Goal: Find specific page/section: Find specific page/section

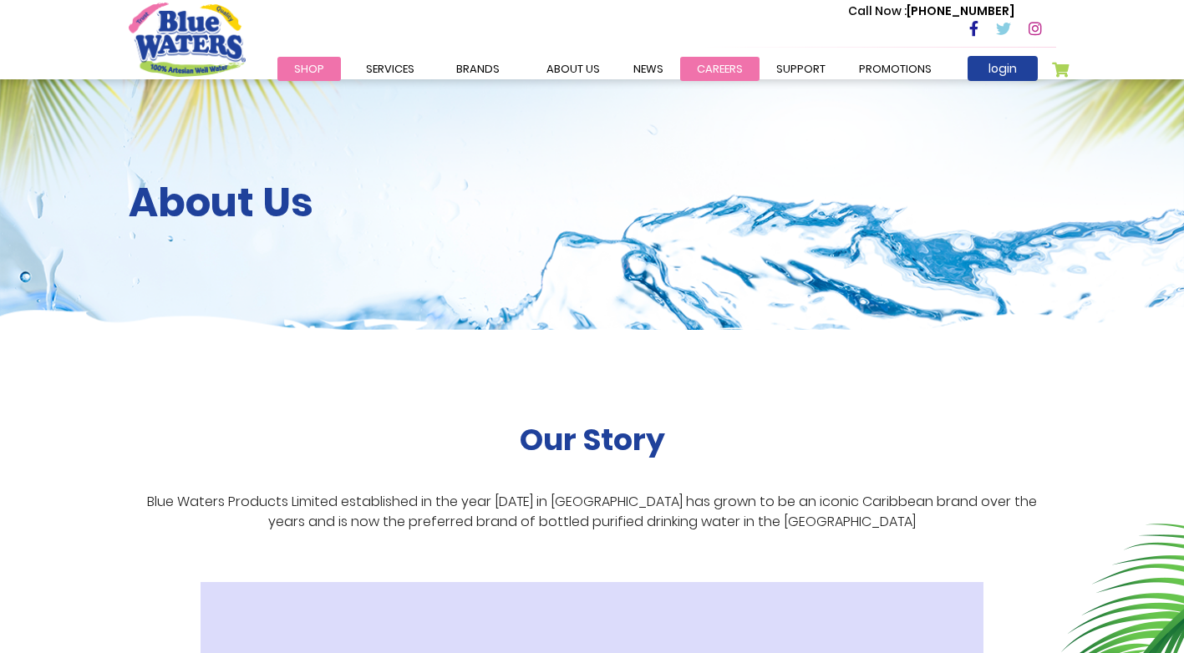
click at [719, 75] on link "careers" at bounding box center [719, 69] width 79 height 24
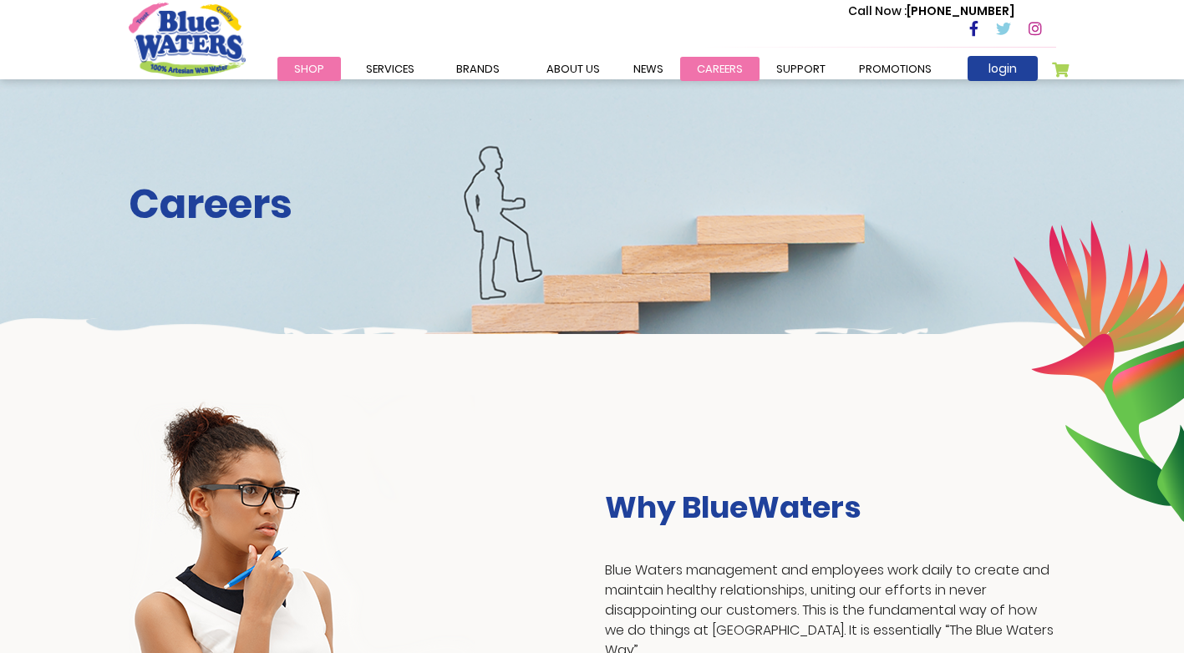
click at [739, 63] on link "careers" at bounding box center [719, 69] width 79 height 24
click at [708, 71] on link "careers" at bounding box center [719, 69] width 79 height 24
